Goal: Browse casually

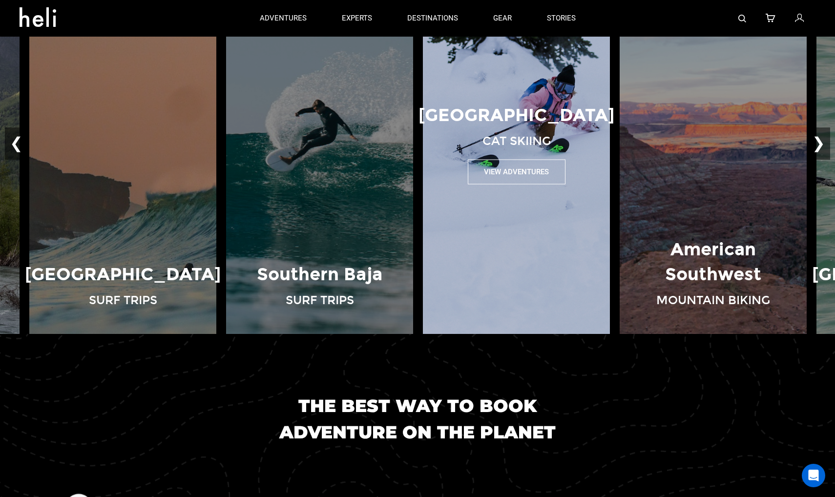
scroll to position [850, 0]
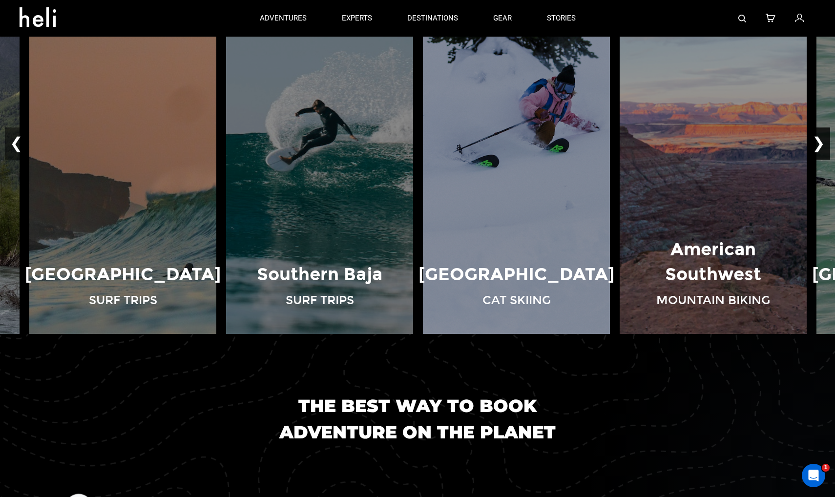
click at [826, 141] on button "❯" at bounding box center [819, 144] width 23 height 32
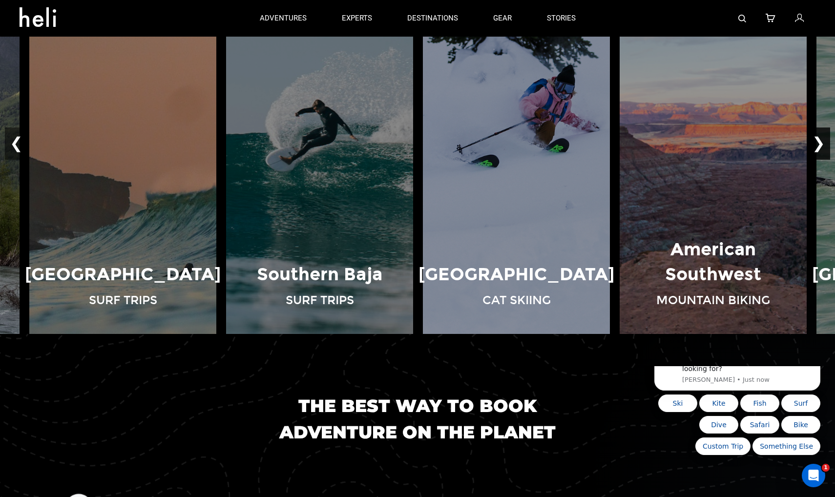
scroll to position [0, 0]
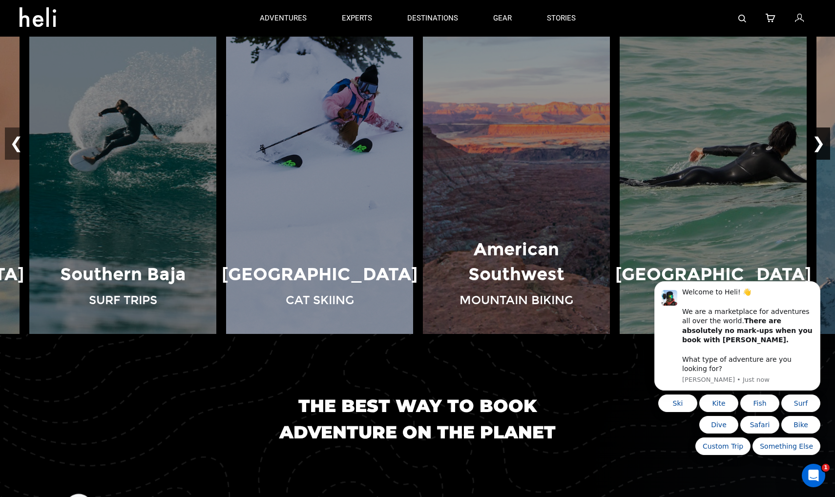
click at [826, 141] on button "❯" at bounding box center [819, 144] width 23 height 32
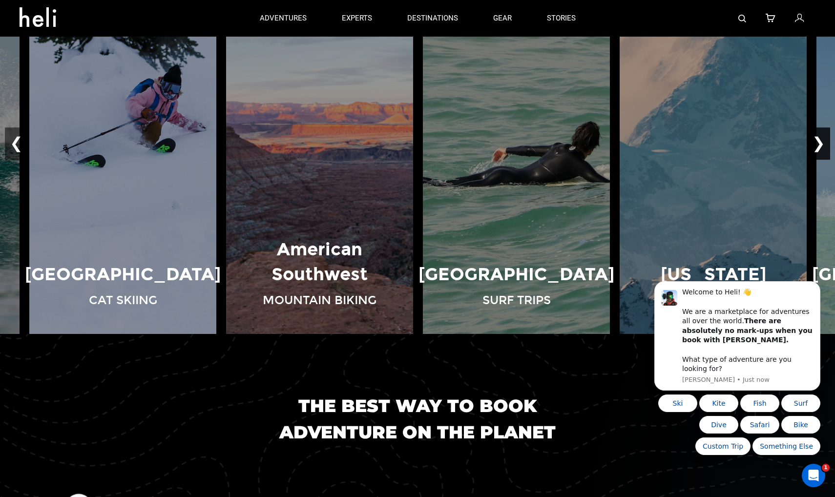
click at [826, 141] on button "❯" at bounding box center [819, 144] width 23 height 32
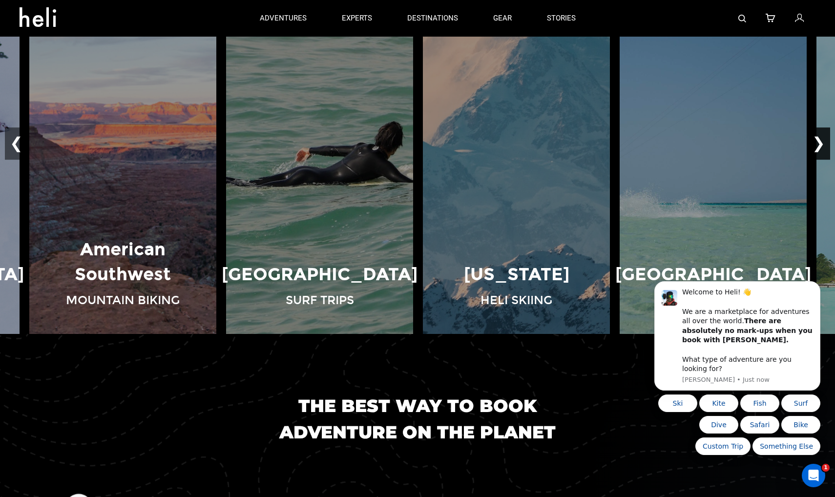
click at [826, 141] on button "❯" at bounding box center [819, 144] width 23 height 32
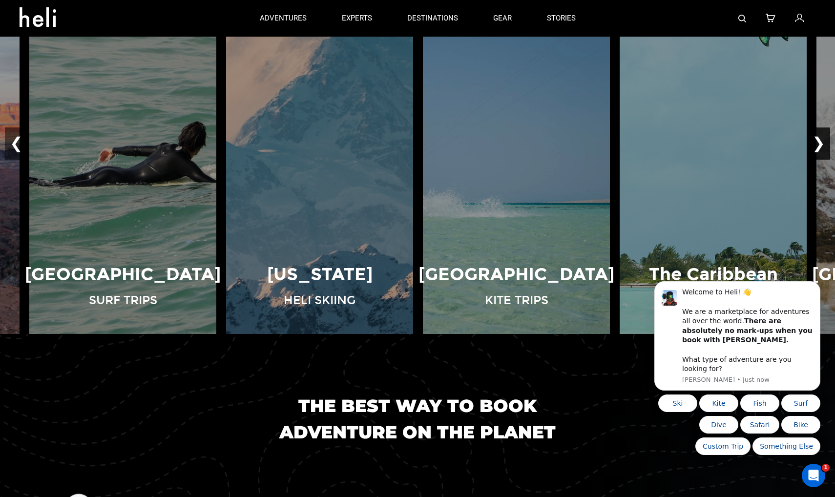
click at [826, 141] on button "❯" at bounding box center [819, 144] width 23 height 32
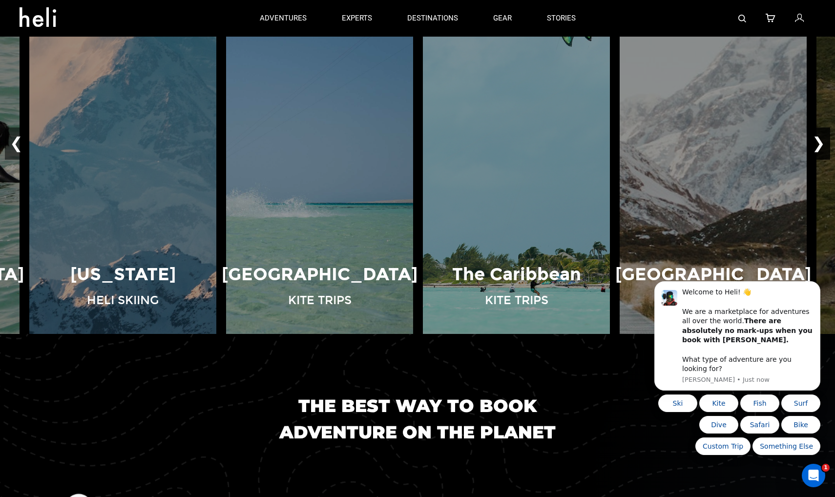
click at [826, 141] on button "❯" at bounding box center [819, 144] width 23 height 32
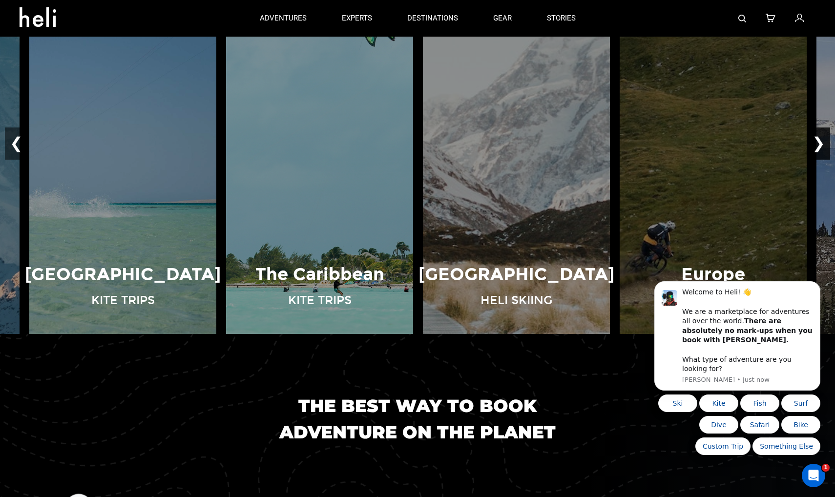
click at [826, 141] on button "❯" at bounding box center [819, 144] width 23 height 32
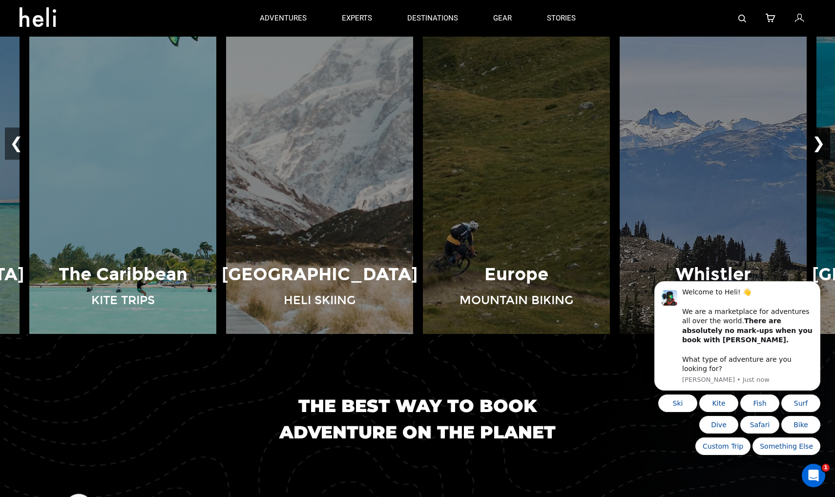
click at [826, 141] on button "❯" at bounding box center [819, 144] width 23 height 32
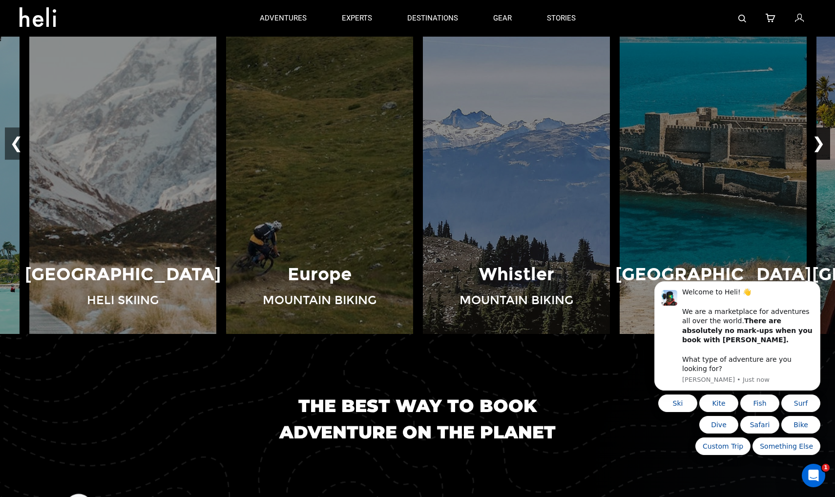
click at [826, 141] on button "❯" at bounding box center [819, 144] width 23 height 32
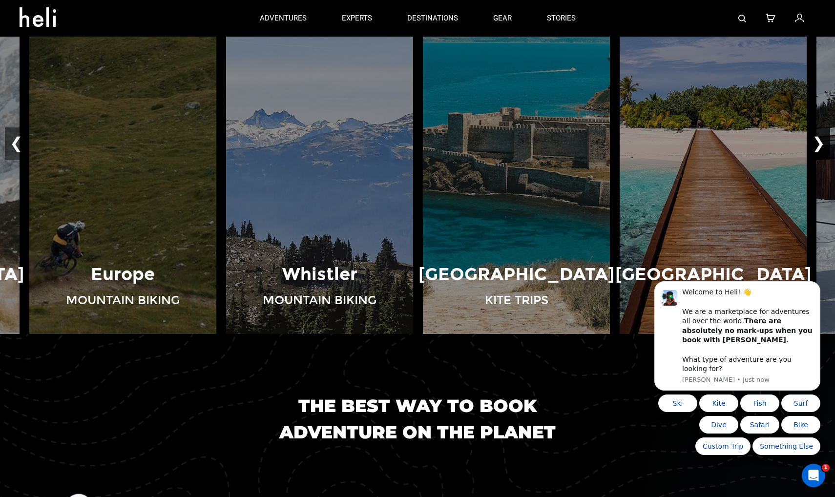
click at [826, 141] on button "❯" at bounding box center [819, 144] width 23 height 32
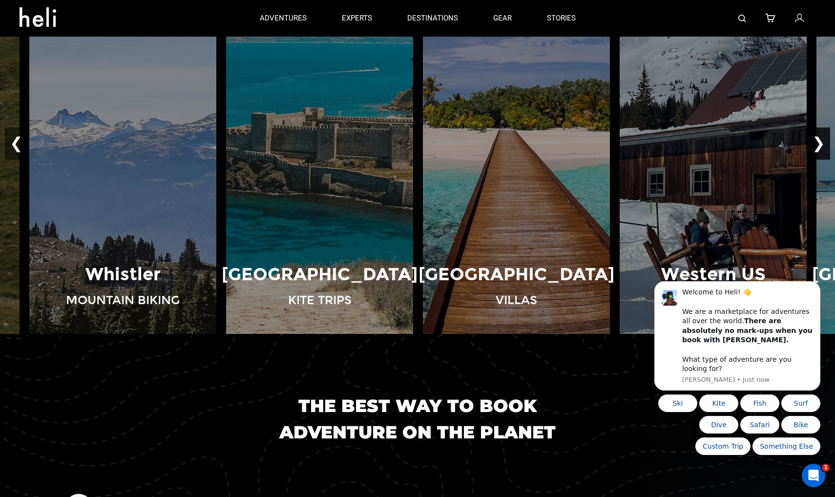
click at [826, 141] on button "❯" at bounding box center [819, 144] width 23 height 32
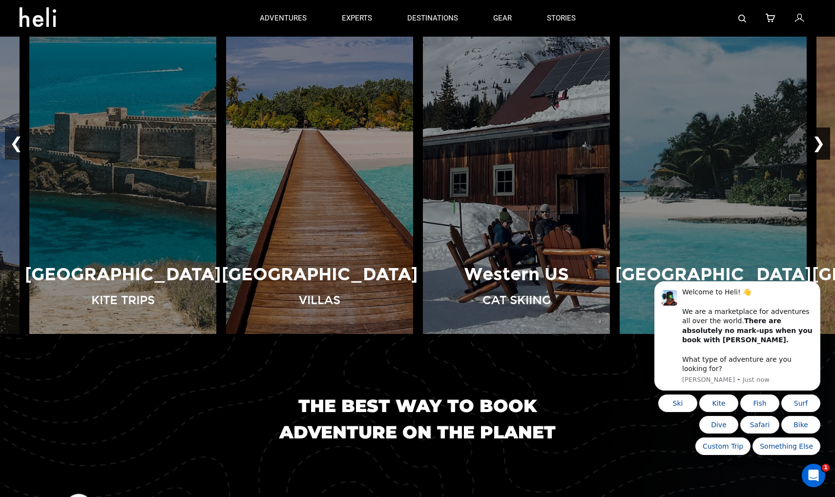
click at [826, 141] on button "❯" at bounding box center [819, 144] width 23 height 32
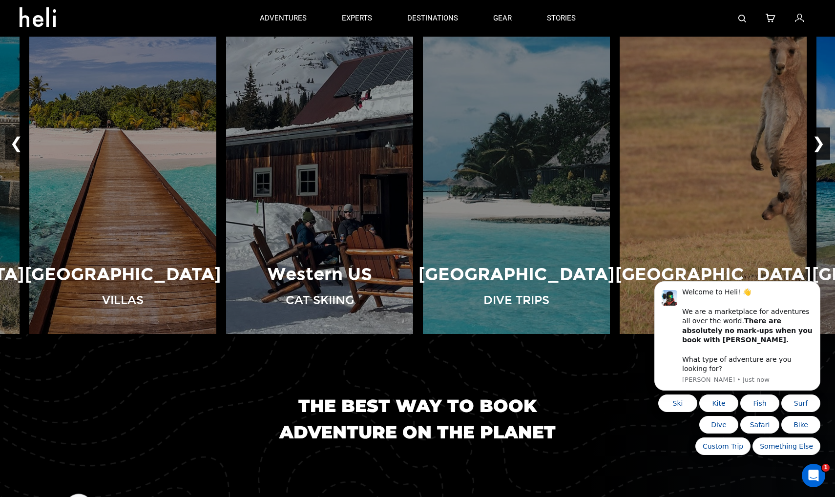
click at [826, 141] on button "❯" at bounding box center [819, 144] width 23 height 32
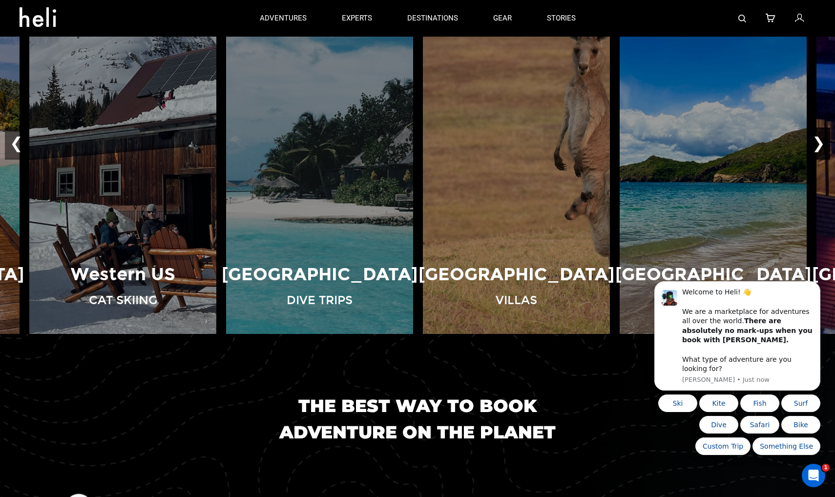
click at [826, 141] on button "❯" at bounding box center [819, 144] width 23 height 32
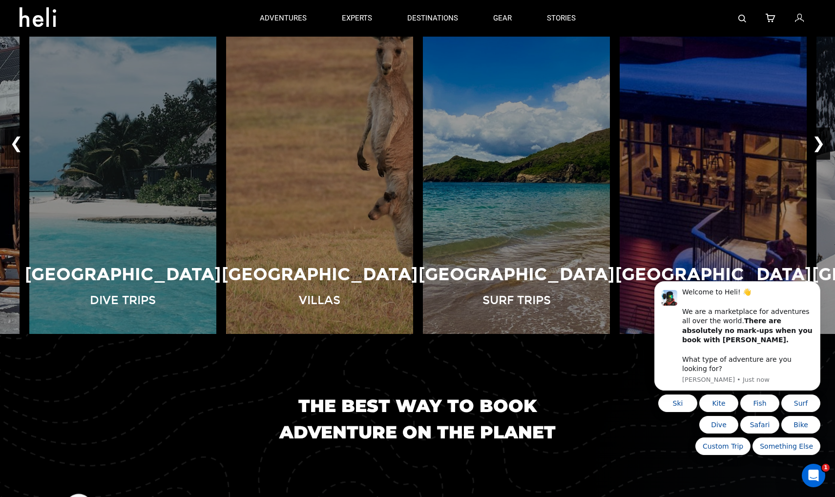
click at [826, 141] on button "❯" at bounding box center [819, 144] width 23 height 32
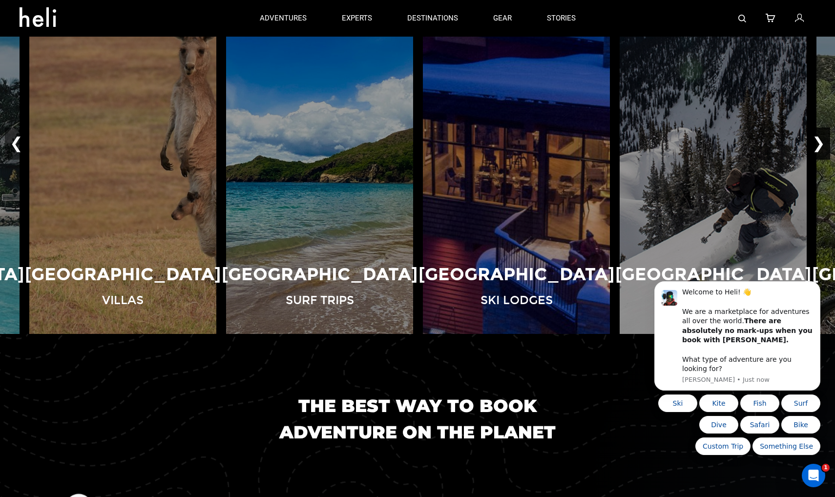
click at [826, 141] on button "❯" at bounding box center [819, 144] width 23 height 32
